Goal: Task Accomplishment & Management: Use online tool/utility

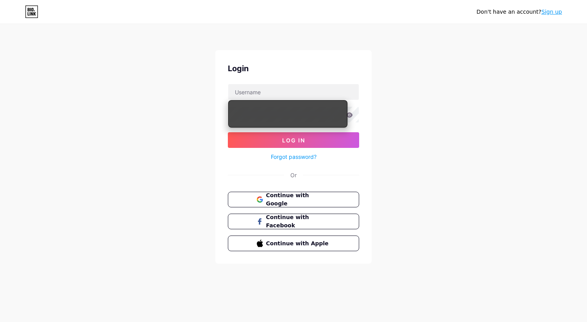
type input "[EMAIL_ADDRESS][DOMAIN_NAME]"
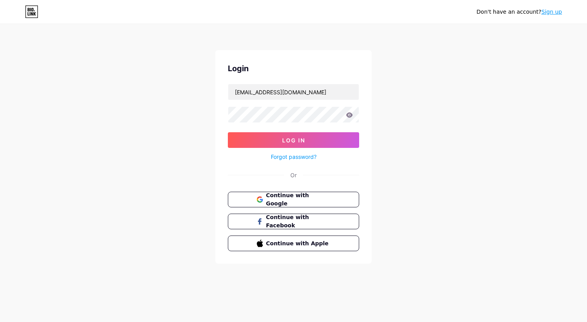
click at [455, 116] on div "Don't have an account? Sign up Login [EMAIL_ADDRESS][DOMAIN_NAME] Log In Forgot…" at bounding box center [293, 144] width 587 height 288
click at [299, 140] on span "Log In" at bounding box center [293, 140] width 23 height 7
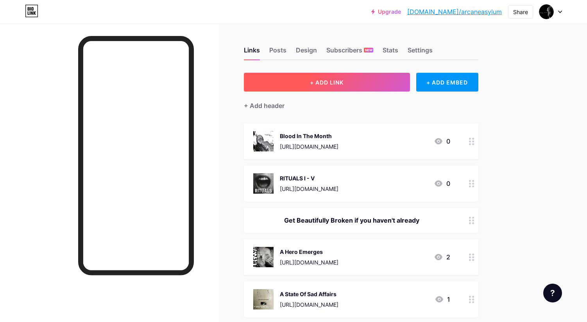
click at [321, 80] on span "+ ADD LINK" at bounding box center [327, 82] width 34 height 7
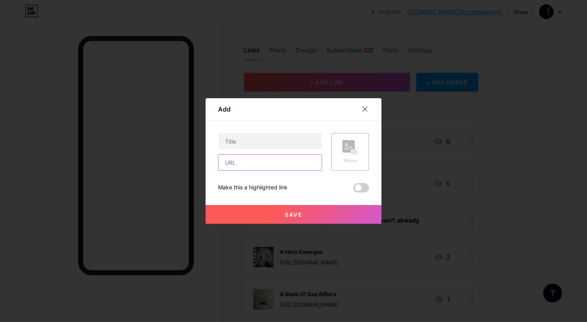
click at [236, 163] on input "text" at bounding box center [270, 162] width 103 height 16
paste input "[URL][DOMAIN_NAME]"
type input "[URL][DOMAIN_NAME]"
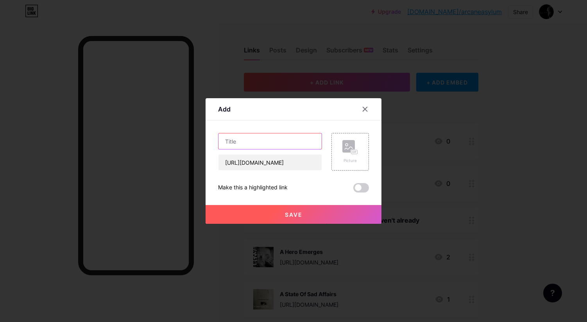
click at [237, 142] on input "text" at bounding box center [270, 141] width 103 height 16
type input "The Looking Glass"
click at [348, 154] on icon at bounding box center [350, 147] width 16 height 14
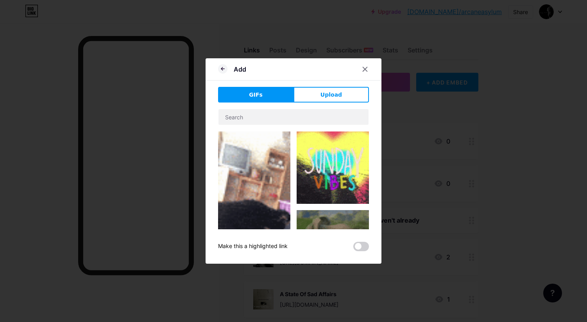
click at [320, 95] on button "Upload" at bounding box center [331, 95] width 75 height 16
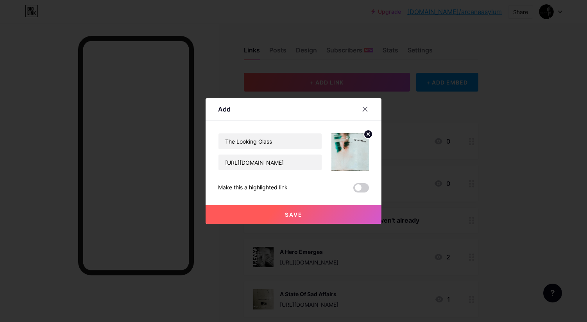
click at [292, 215] on span "Save" at bounding box center [294, 214] width 18 height 7
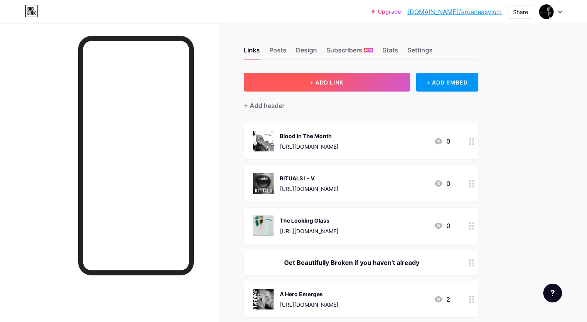
click at [339, 79] on span "+ ADD LINK" at bounding box center [327, 82] width 34 height 7
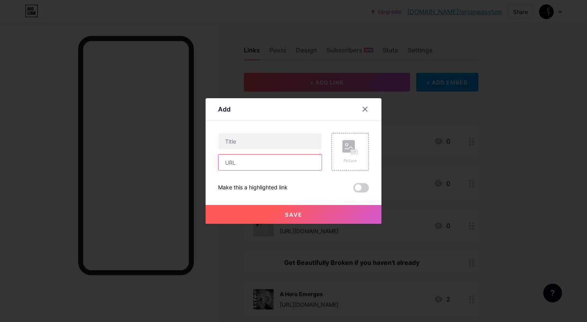
click at [236, 162] on input "text" at bounding box center [270, 162] width 103 height 16
paste input "[URL][DOMAIN_NAME]"
type input "[URL][DOMAIN_NAME]"
click at [245, 144] on input "text" at bounding box center [270, 141] width 103 height 16
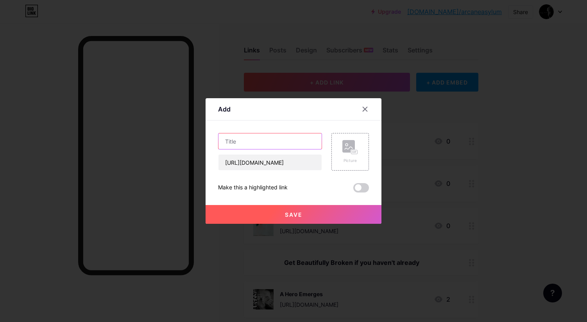
scroll to position [0, 0]
type input "Out Of The Darkness"
click at [349, 154] on icon at bounding box center [350, 147] width 16 height 14
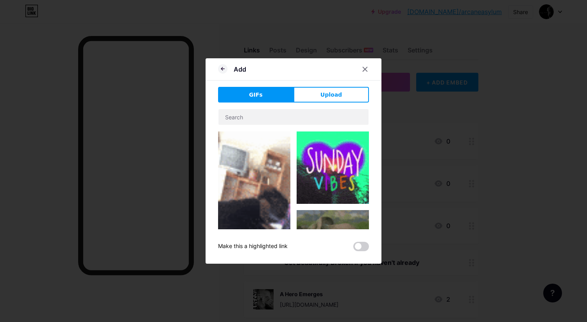
click at [334, 92] on span "Upload" at bounding box center [332, 95] width 22 height 8
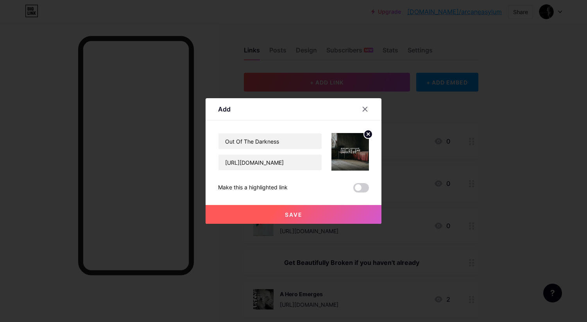
click at [292, 215] on span "Save" at bounding box center [294, 214] width 18 height 7
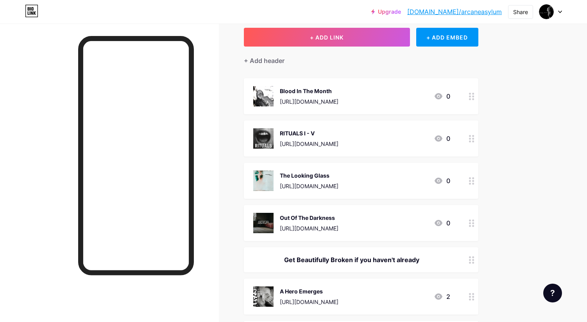
scroll to position [36, 0]
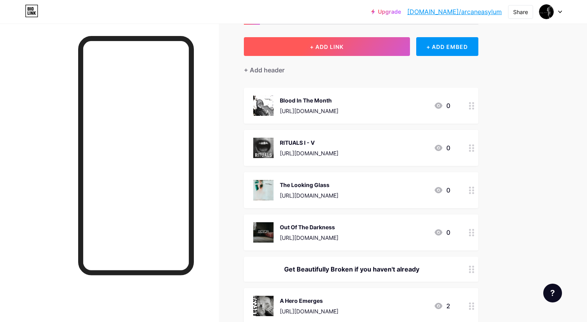
click at [319, 44] on span "+ ADD LINK" at bounding box center [327, 46] width 34 height 7
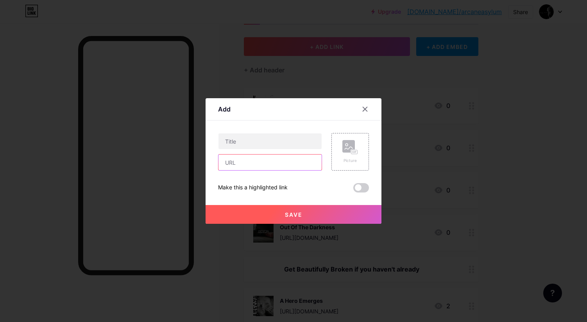
click at [233, 163] on input "text" at bounding box center [270, 162] width 103 height 16
paste input "[URL][DOMAIN_NAME]"
type input "[URL][DOMAIN_NAME]"
click at [244, 140] on input "text" at bounding box center [270, 141] width 103 height 16
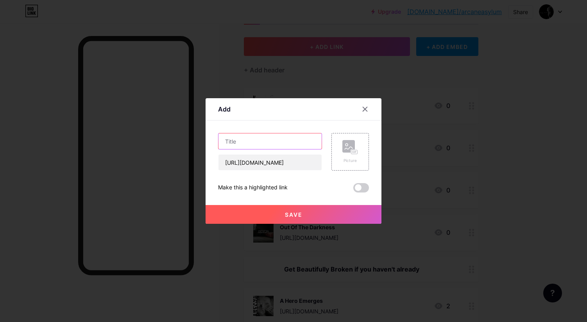
scroll to position [0, 0]
type input "NOWHERE NOW"
click at [347, 150] on rect at bounding box center [348, 146] width 13 height 13
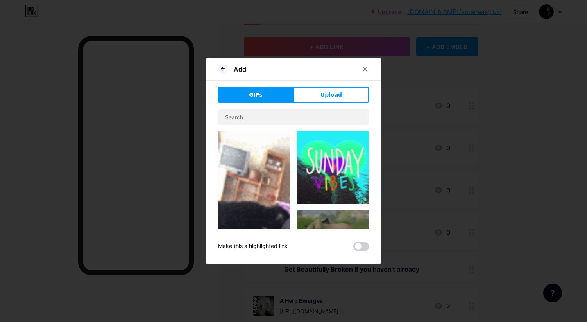
click at [338, 95] on span "Upload" at bounding box center [332, 95] width 22 height 8
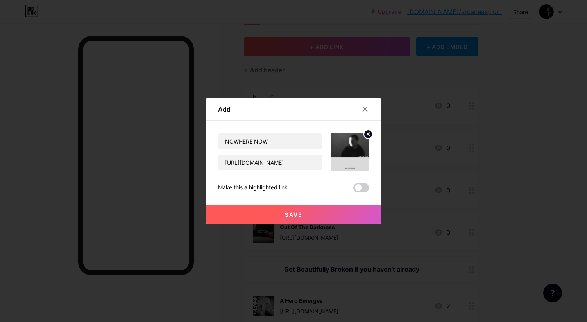
click at [299, 214] on span "Save" at bounding box center [294, 214] width 18 height 7
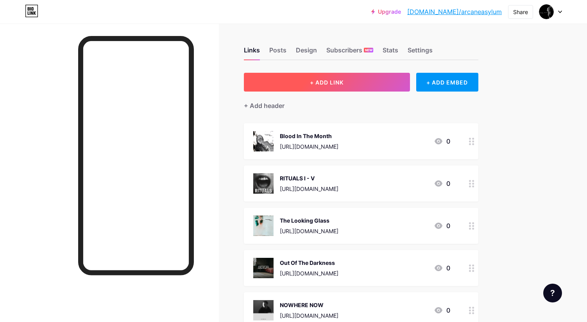
click at [331, 80] on span "+ ADD LINK" at bounding box center [327, 82] width 34 height 7
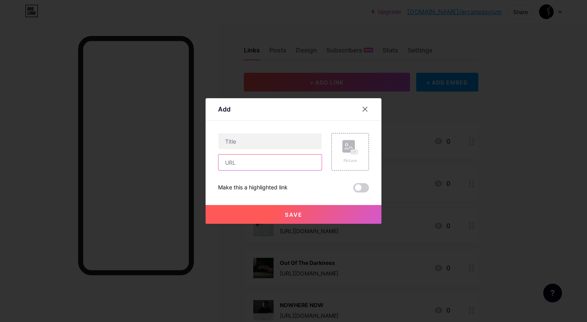
click at [240, 165] on input "text" at bounding box center [270, 162] width 103 height 16
paste input "[URL][DOMAIN_NAME]"
type input "[URL][DOMAIN_NAME]"
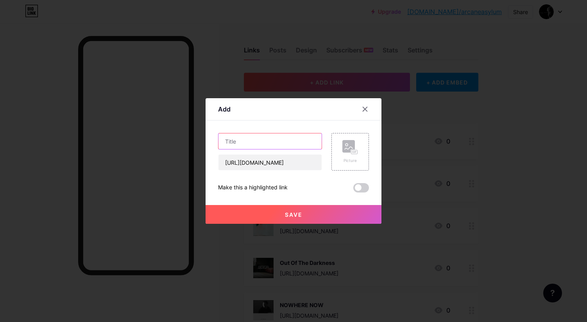
click at [249, 142] on input "text" at bounding box center [270, 141] width 103 height 16
type input "Beautifully Broken"
click at [342, 153] on icon at bounding box center [350, 147] width 16 height 14
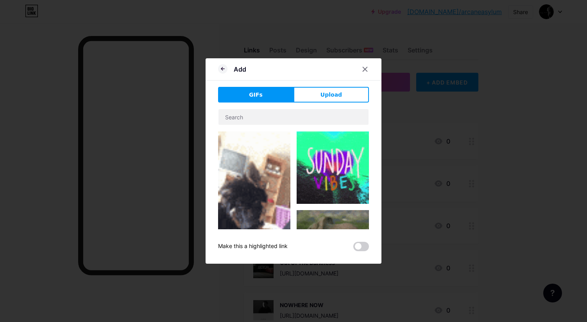
click at [331, 91] on span "Upload" at bounding box center [332, 95] width 22 height 8
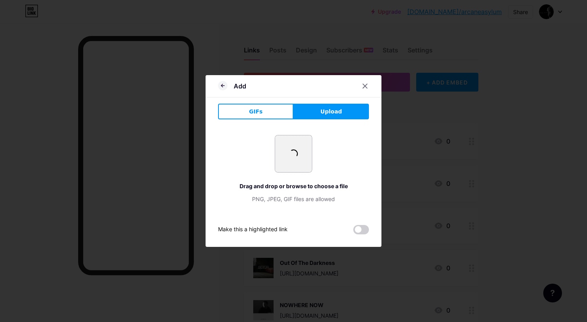
click at [285, 159] on input "file" at bounding box center [293, 153] width 37 height 37
type input "C:\fakepath\DALL·E [DATE] 15.13.52 - A dark, glitch-inspired promotional poster…"
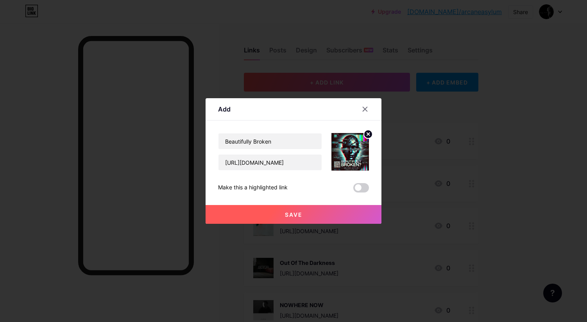
click at [295, 213] on span "Save" at bounding box center [294, 214] width 18 height 7
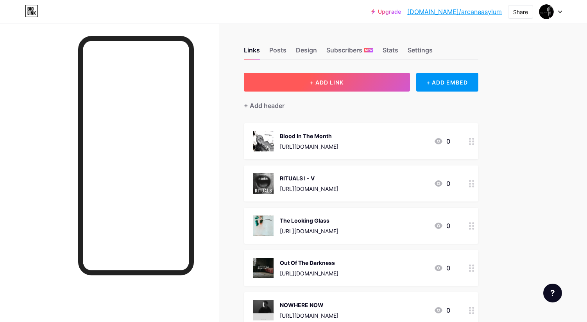
click at [328, 85] on span "+ ADD LINK" at bounding box center [327, 82] width 34 height 7
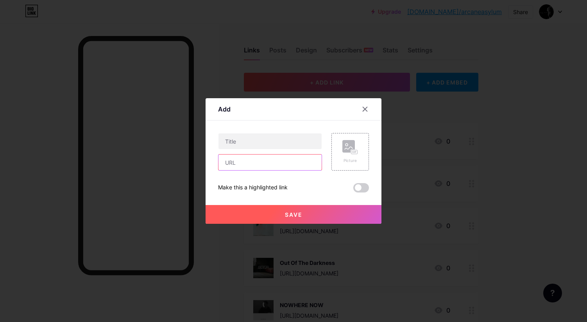
click at [235, 165] on input "text" at bounding box center [270, 162] width 103 height 16
paste input "[URL][DOMAIN_NAME]"
type input "[URL][DOMAIN_NAME]"
click at [243, 141] on input "text" at bounding box center [270, 141] width 103 height 16
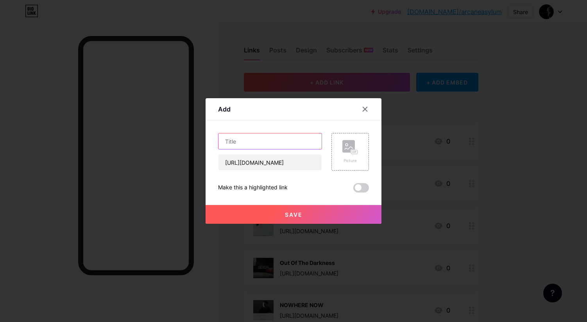
scroll to position [0, 0]
type input "Agent Running"
click at [346, 149] on rect at bounding box center [348, 146] width 13 height 13
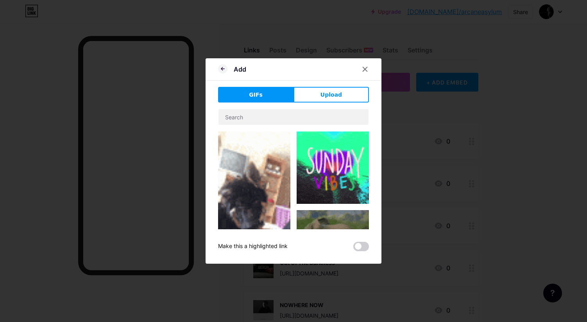
drag, startPoint x: 322, startPoint y: 95, endPoint x: 287, endPoint y: 124, distance: 45.5
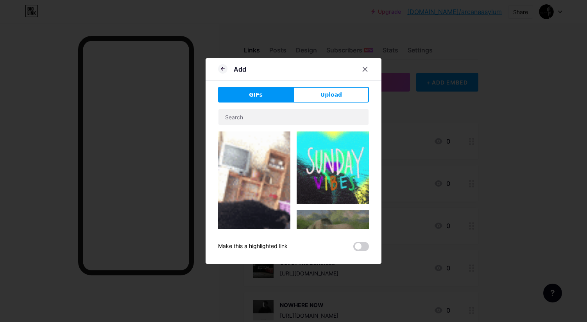
click at [322, 95] on span "Upload" at bounding box center [332, 95] width 22 height 8
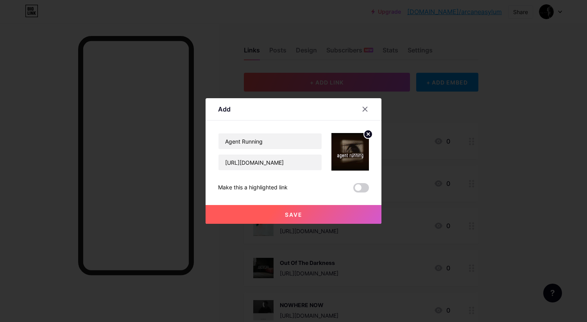
click at [294, 213] on span "Save" at bounding box center [294, 214] width 18 height 7
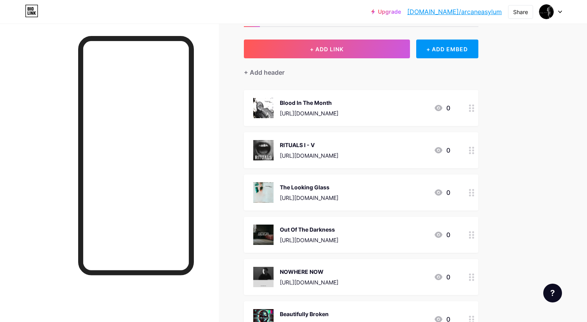
scroll to position [31, 0]
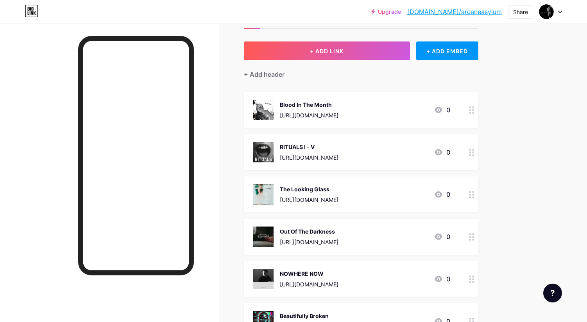
drag, startPoint x: 367, startPoint y: 189, endPoint x: 366, endPoint y: 176, distance: 13.0
click at [366, 176] on div "The Looking Glass [URL][DOMAIN_NAME] 0" at bounding box center [361, 194] width 235 height 36
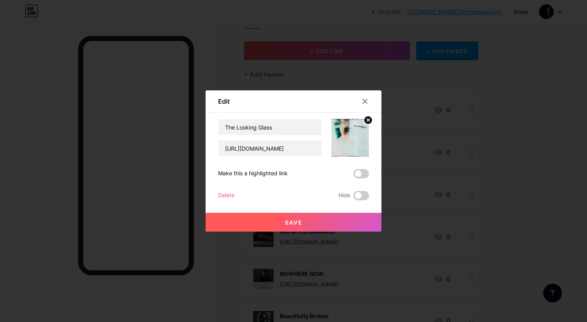
drag, startPoint x: 364, startPoint y: 100, endPoint x: 371, endPoint y: 104, distance: 7.9
click at [364, 100] on icon at bounding box center [365, 101] width 6 height 6
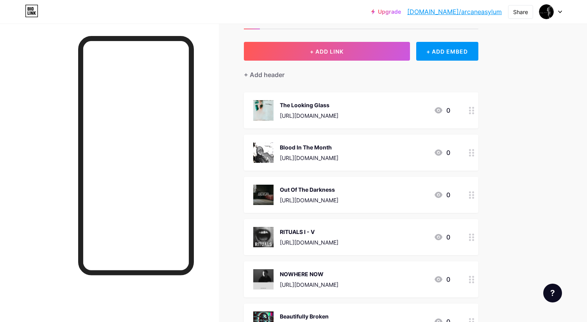
scroll to position [0, 0]
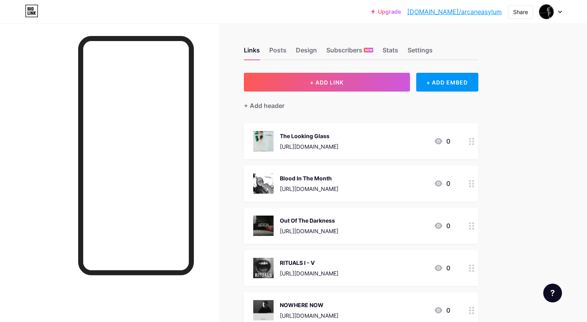
click at [467, 174] on div at bounding box center [471, 183] width 13 height 36
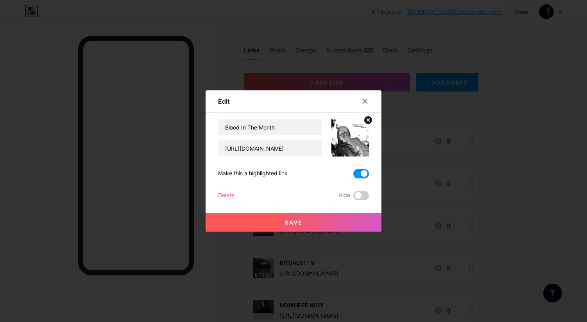
click at [363, 174] on span at bounding box center [361, 173] width 16 height 9
click at [353, 176] on input "checkbox" at bounding box center [353, 176] width 0 height 0
drag, startPoint x: 296, startPoint y: 222, endPoint x: 303, endPoint y: 220, distance: 8.1
click at [296, 222] on span "Save" at bounding box center [294, 222] width 18 height 7
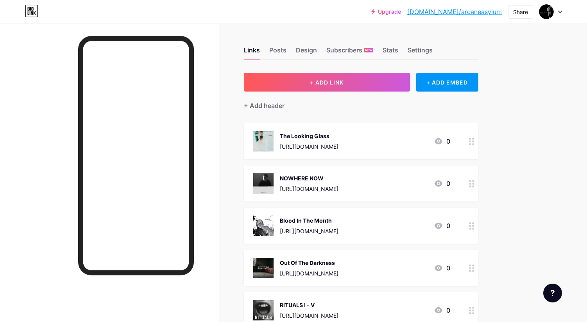
drag, startPoint x: 470, startPoint y: 265, endPoint x: 354, endPoint y: 2, distance: 288.1
